Goal: Information Seeking & Learning: Learn about a topic

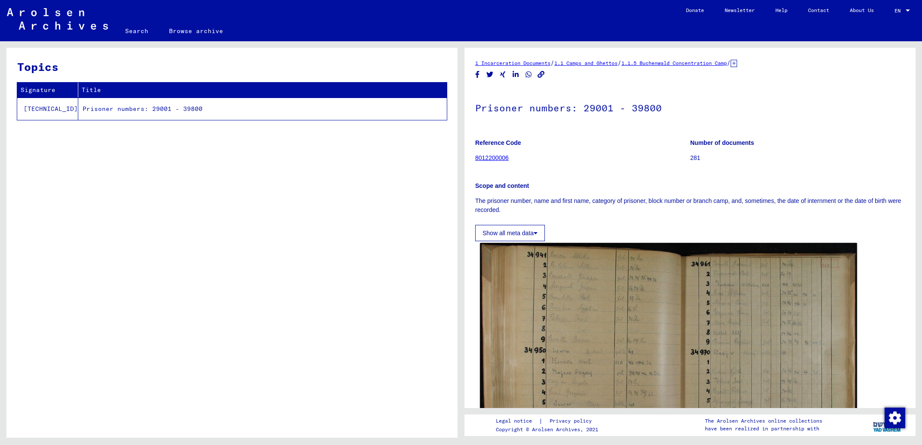
click at [649, 328] on img at bounding box center [668, 366] width 377 height 246
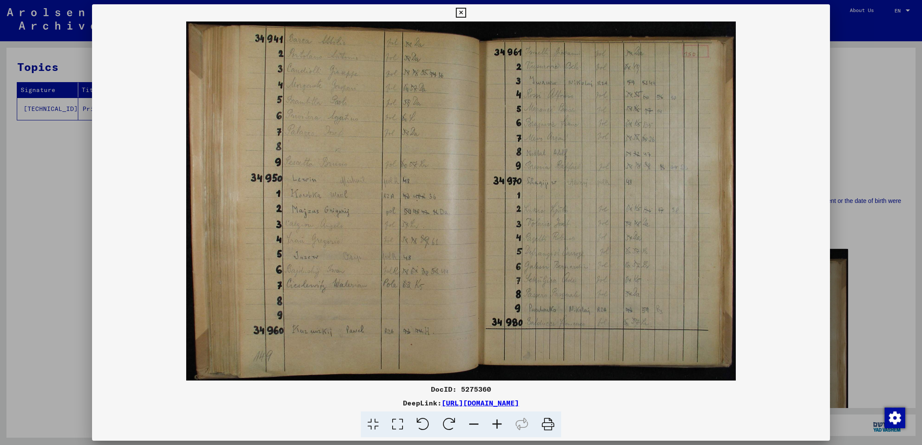
click at [501, 427] on icon at bounding box center [496, 424] width 23 height 26
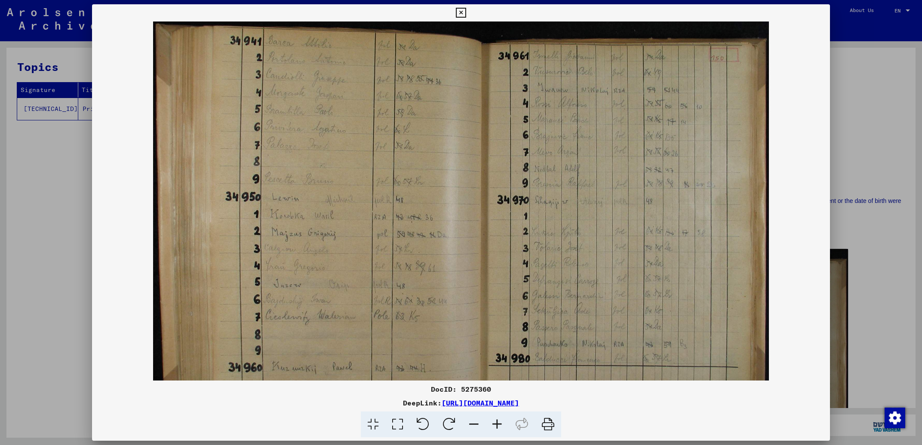
click at [501, 427] on icon at bounding box center [496, 424] width 23 height 26
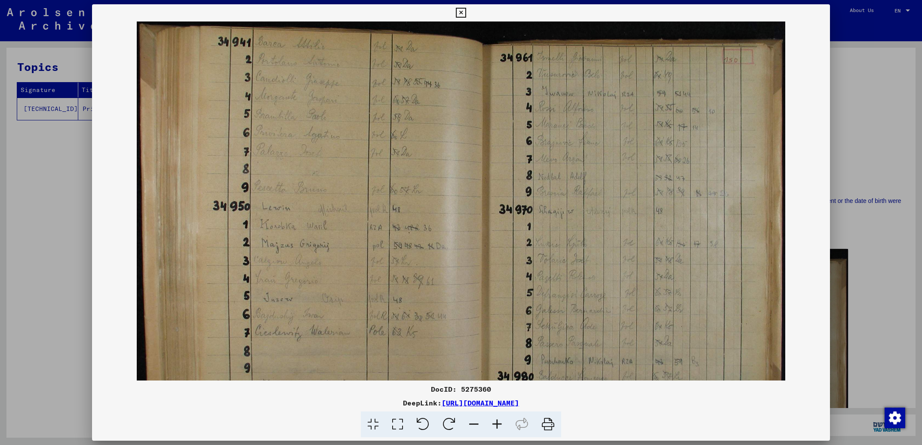
click at [501, 427] on icon at bounding box center [496, 424] width 23 height 26
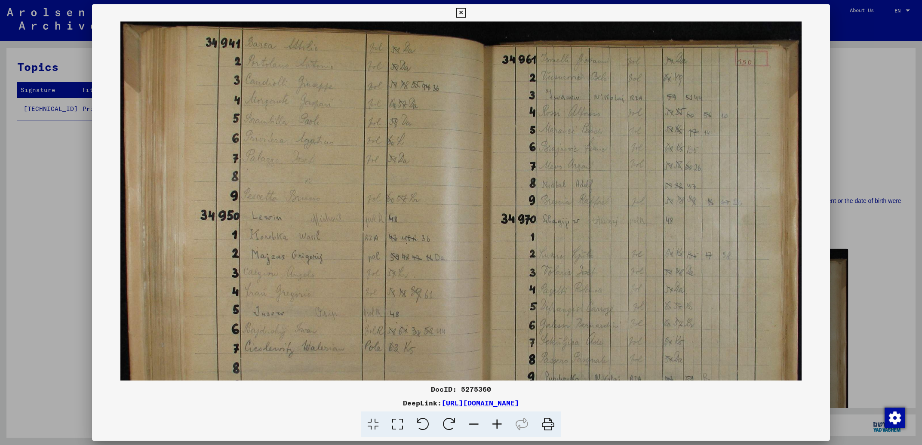
click at [501, 427] on icon at bounding box center [496, 424] width 23 height 26
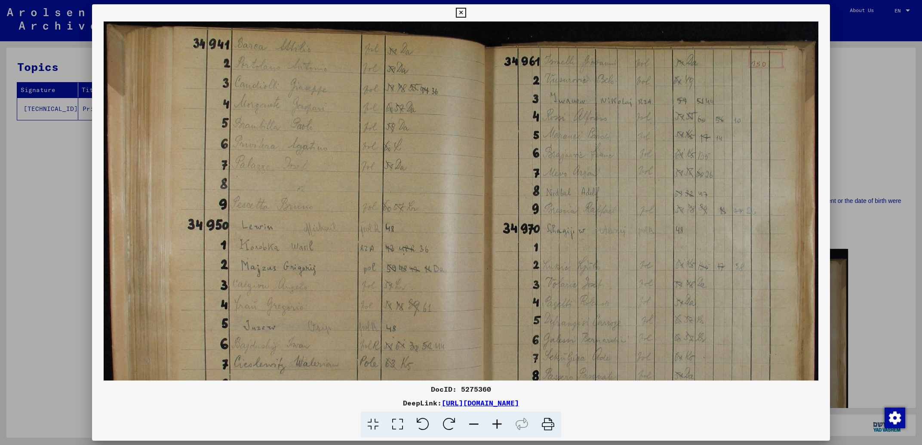
click at [501, 427] on icon at bounding box center [496, 424] width 23 height 26
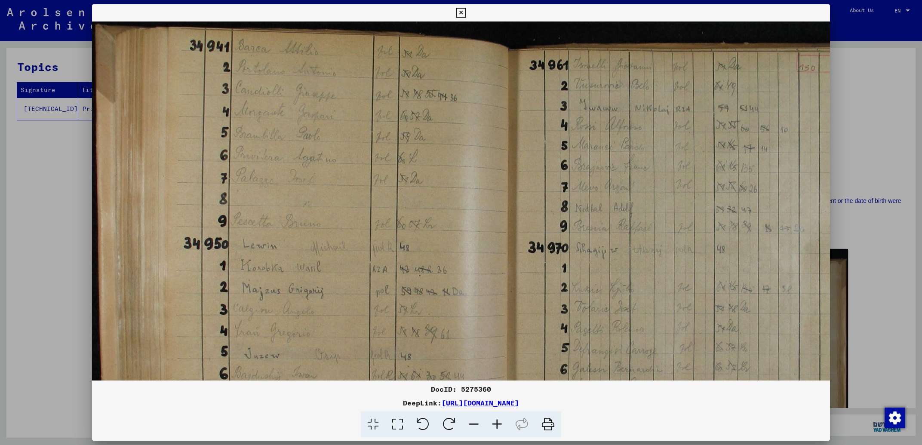
click at [501, 427] on icon at bounding box center [496, 424] width 23 height 26
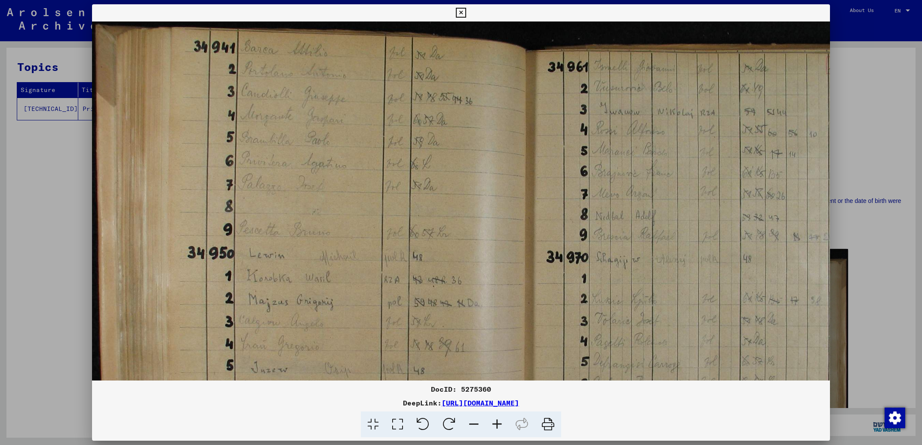
click at [501, 427] on icon at bounding box center [496, 424] width 23 height 26
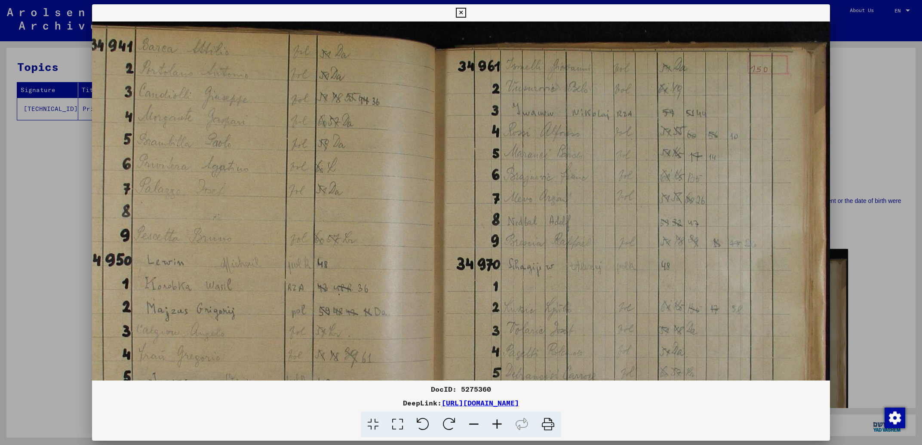
scroll to position [3, 108]
drag, startPoint x: 641, startPoint y: 313, endPoint x: 492, endPoint y: 309, distance: 148.4
click at [492, 309] on img at bounding box center [407, 294] width 846 height 553
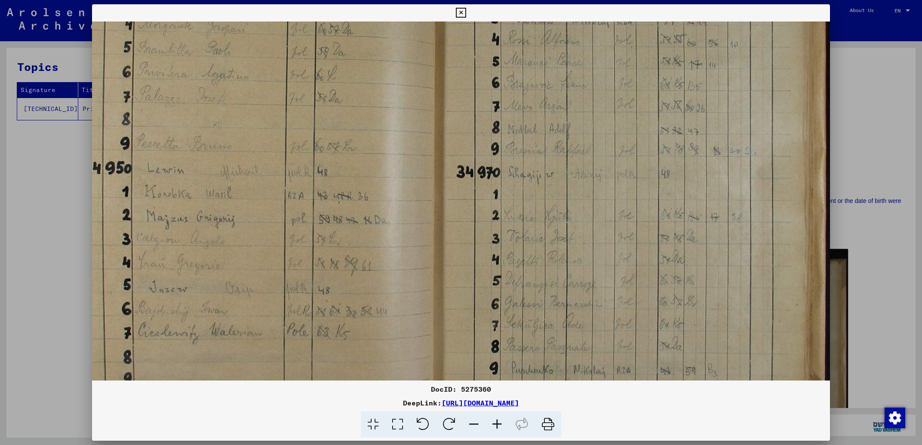
scroll to position [94, 108]
drag, startPoint x: 441, startPoint y: 313, endPoint x: 433, endPoint y: 223, distance: 91.1
click at [433, 223] on img at bounding box center [407, 203] width 846 height 553
